Goal: Information Seeking & Learning: Learn about a topic

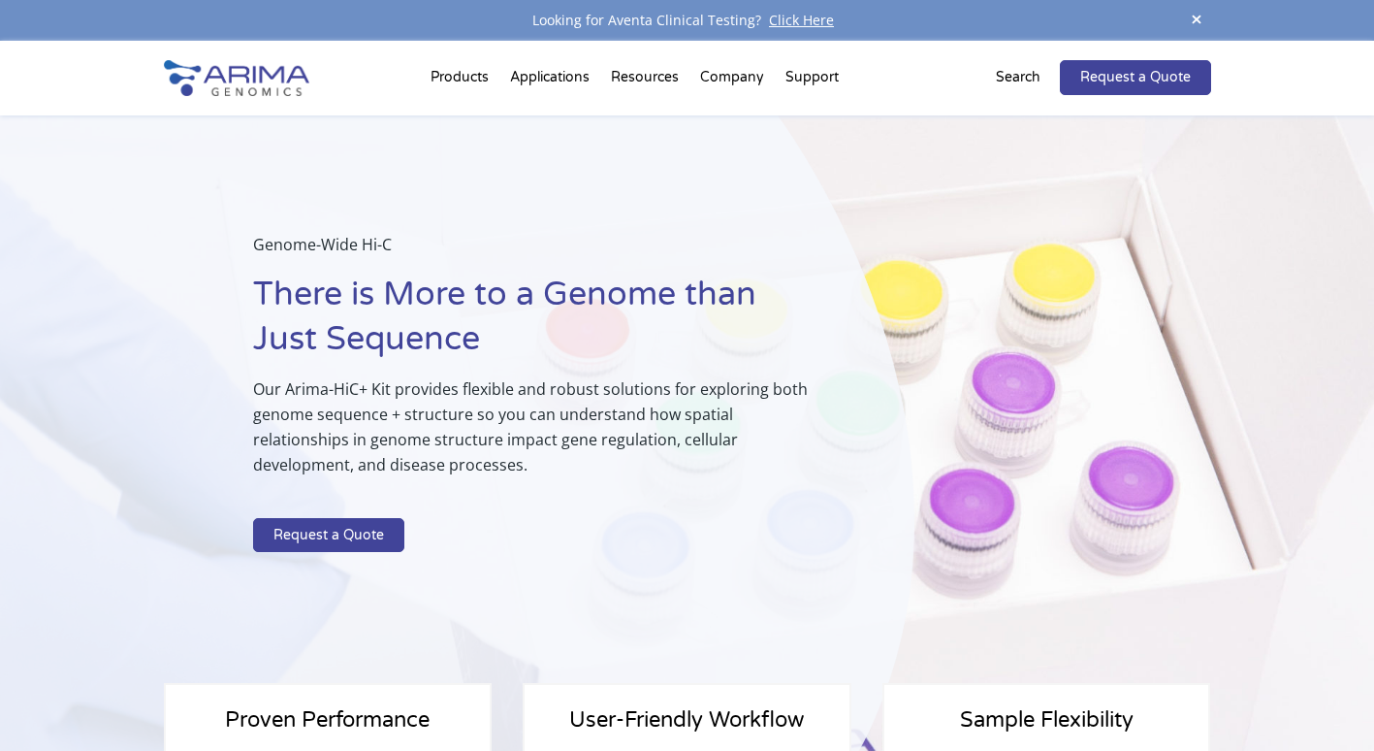
select select "Other/Non-US"
select select "[GEOGRAPHIC_DATA]"
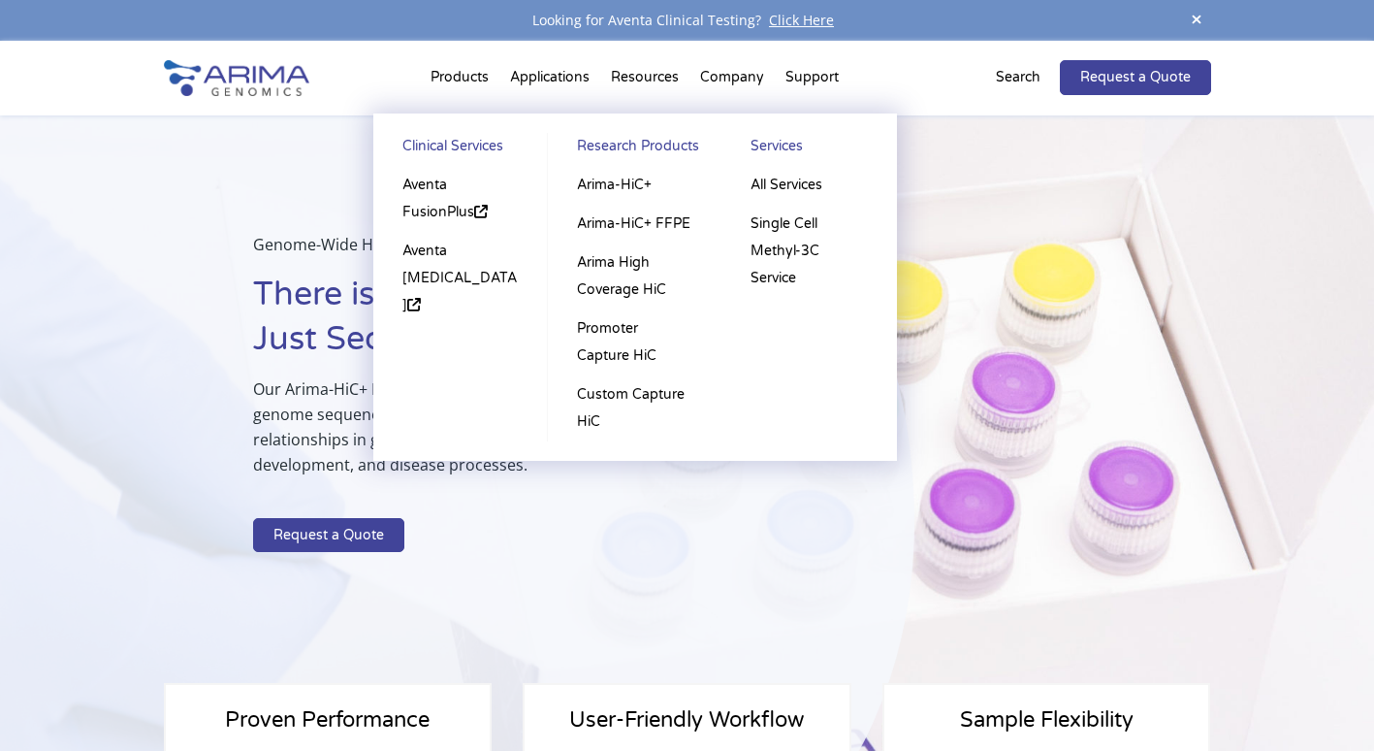
click at [475, 85] on li "Products Clinical Services Aventa FusionPlus Aventa [MEDICAL_DATA] Research Pro…" at bounding box center [460, 81] width 80 height 66
click at [648, 144] on link "Research Products" at bounding box center [634, 149] width 135 height 33
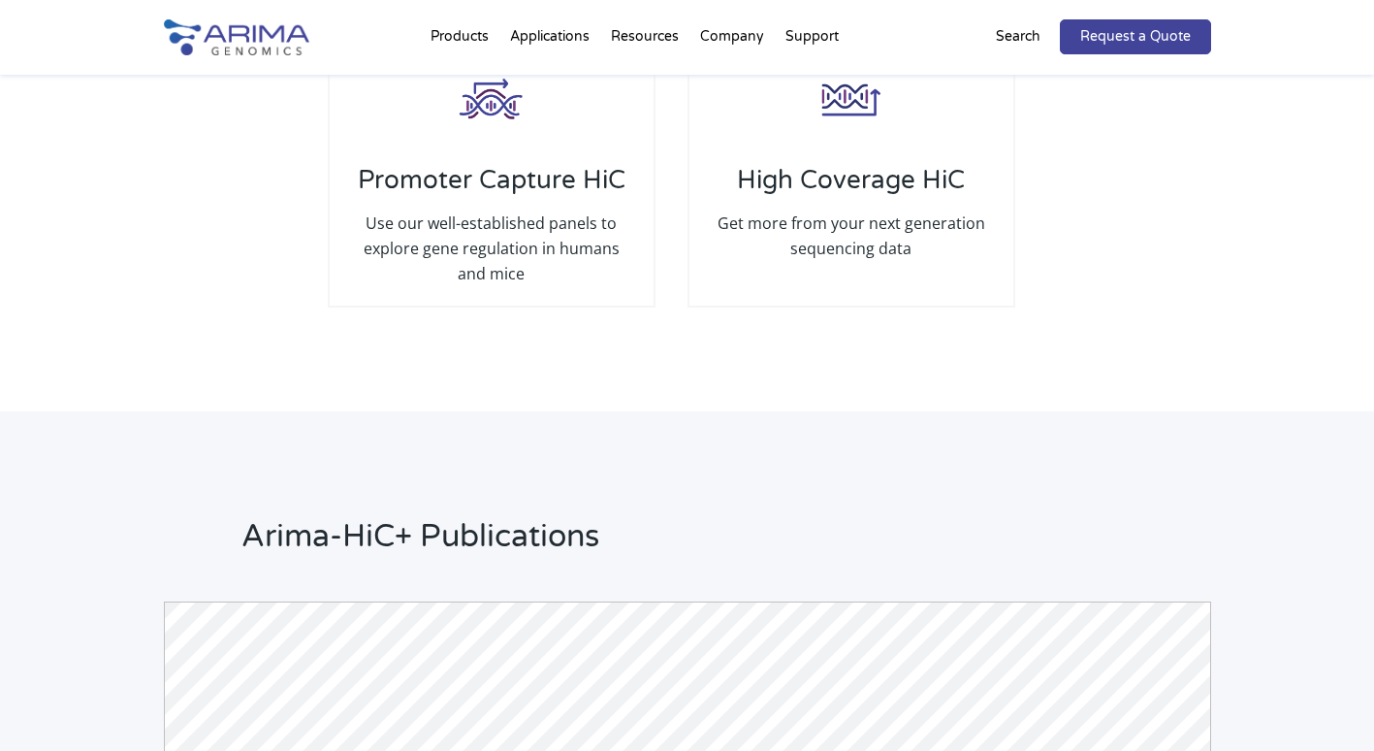
scroll to position [4112, 0]
